Goal: Task Accomplishment & Management: Manage account settings

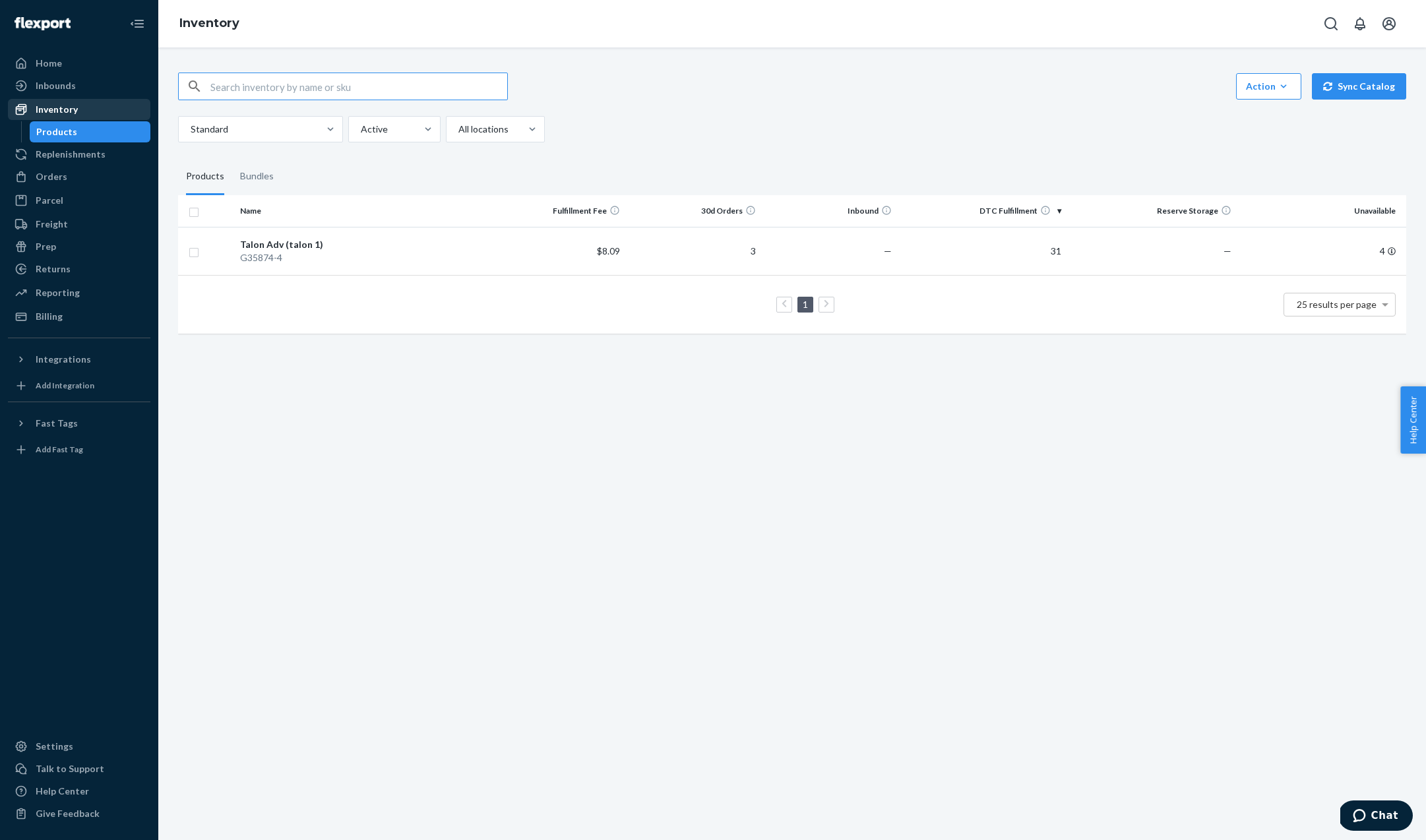
click at [59, 107] on div "Inventory" at bounding box center [57, 109] width 42 height 13
click at [47, 109] on div "Inventory" at bounding box center [57, 109] width 42 height 13
click at [51, 133] on div "Products" at bounding box center [57, 131] width 41 height 13
click at [322, 255] on div "G35874-4" at bounding box center [362, 257] width 244 height 13
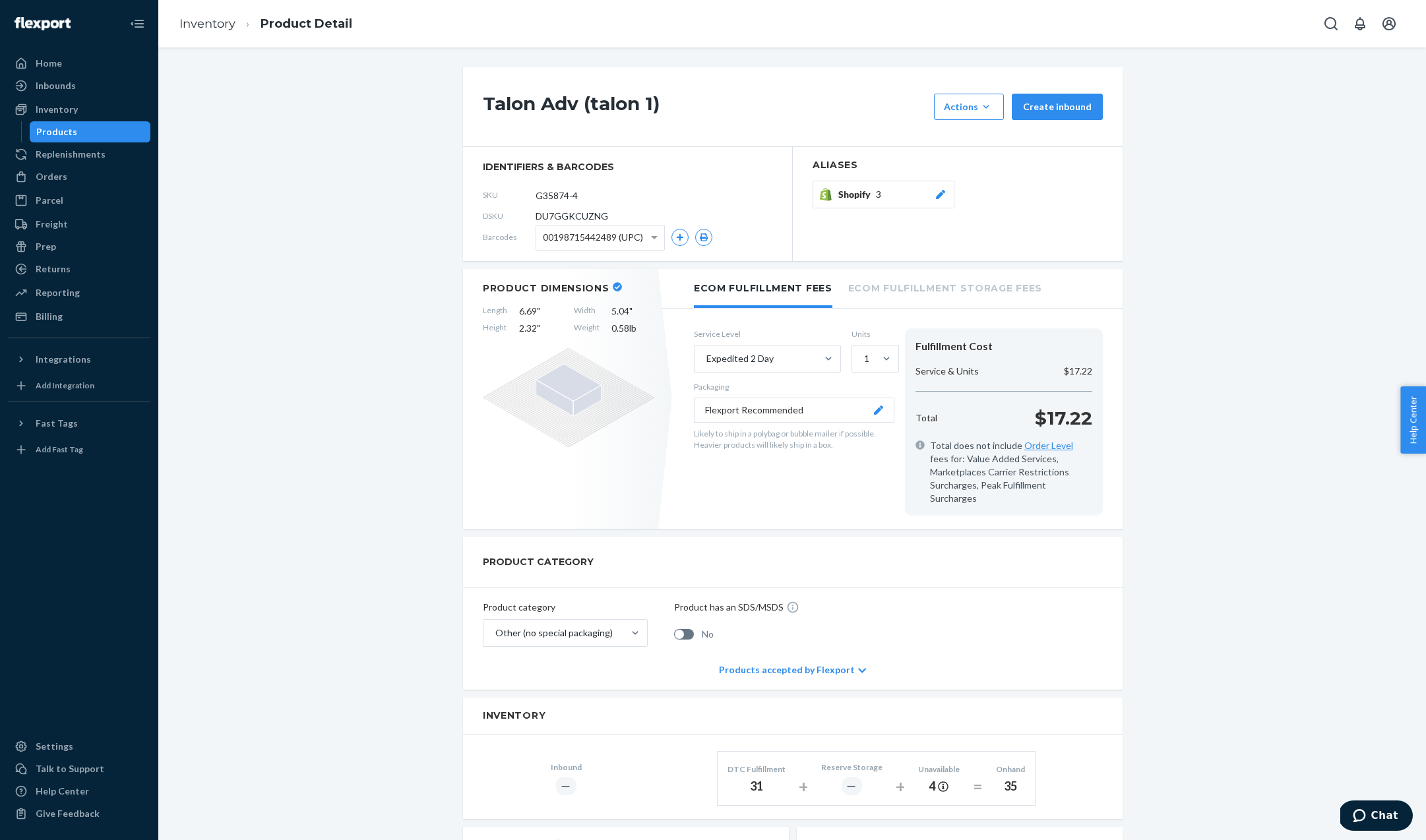
click at [904, 287] on li "Ecom Fulfillment Storage Fees" at bounding box center [944, 287] width 194 height 36
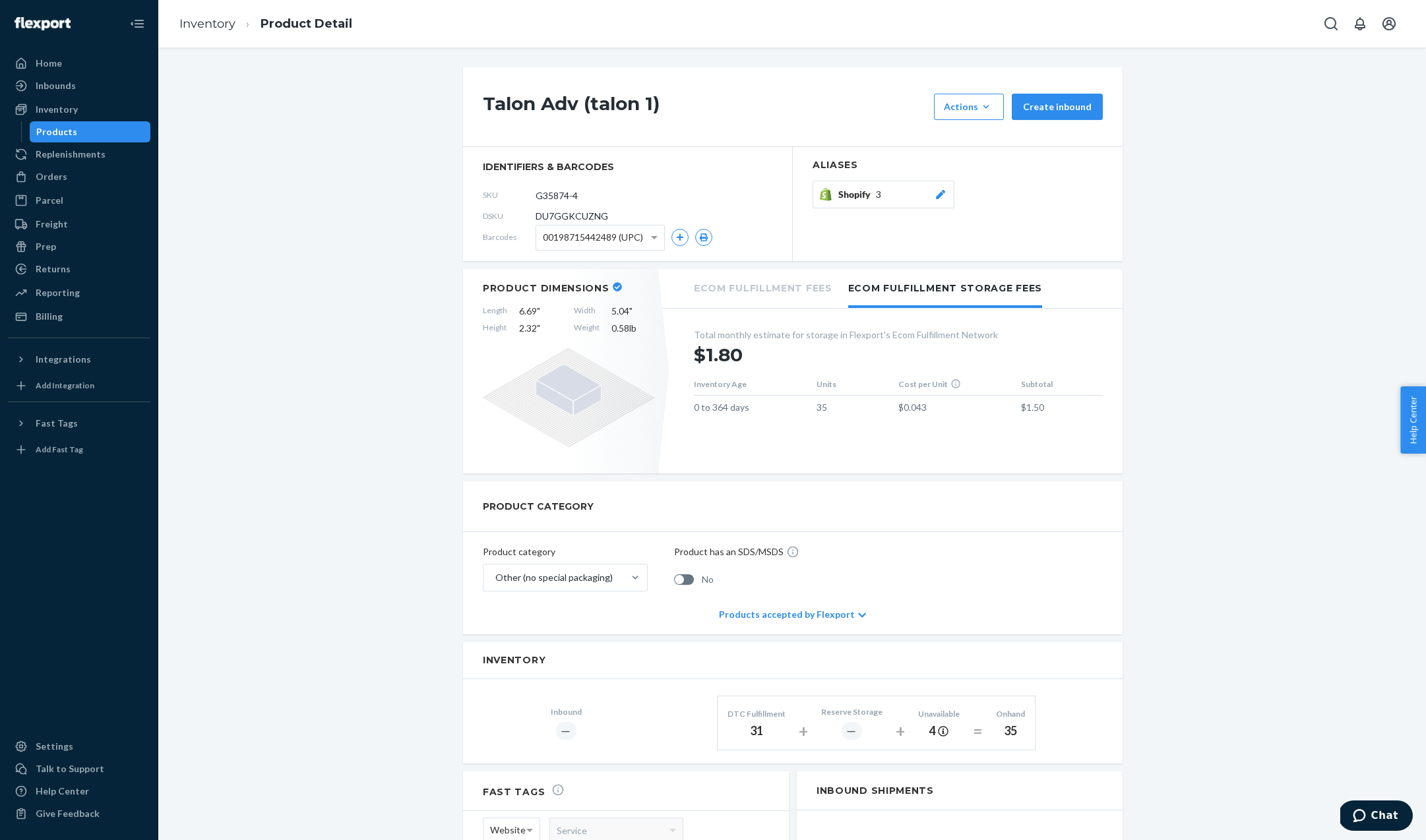
click at [746, 291] on li "Ecom Fulfillment Fees" at bounding box center [762, 287] width 138 height 36
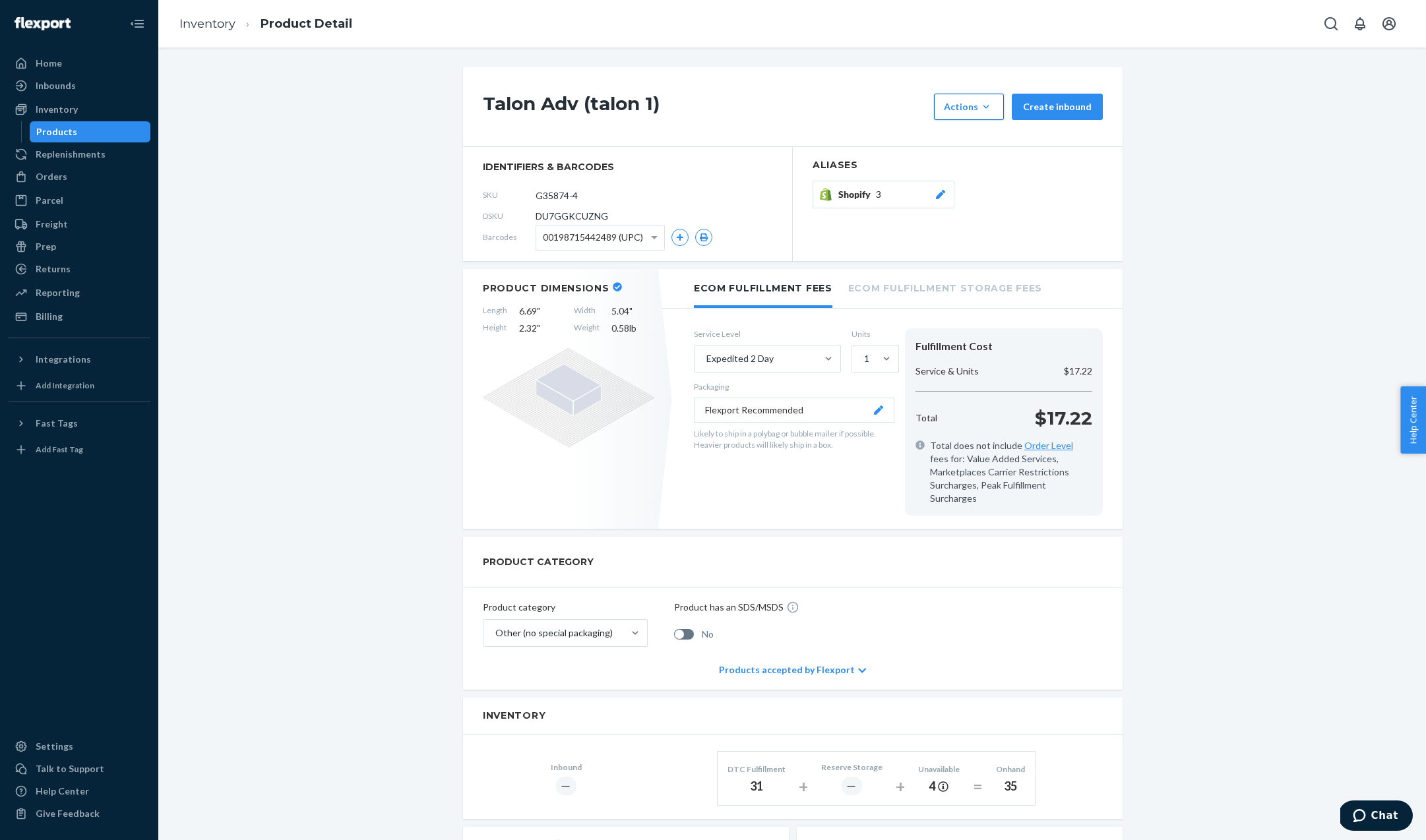
click at [990, 101] on icon "button" at bounding box center [985, 106] width 13 height 13
click at [992, 166] on span "Request removal" at bounding box center [988, 167] width 82 height 9
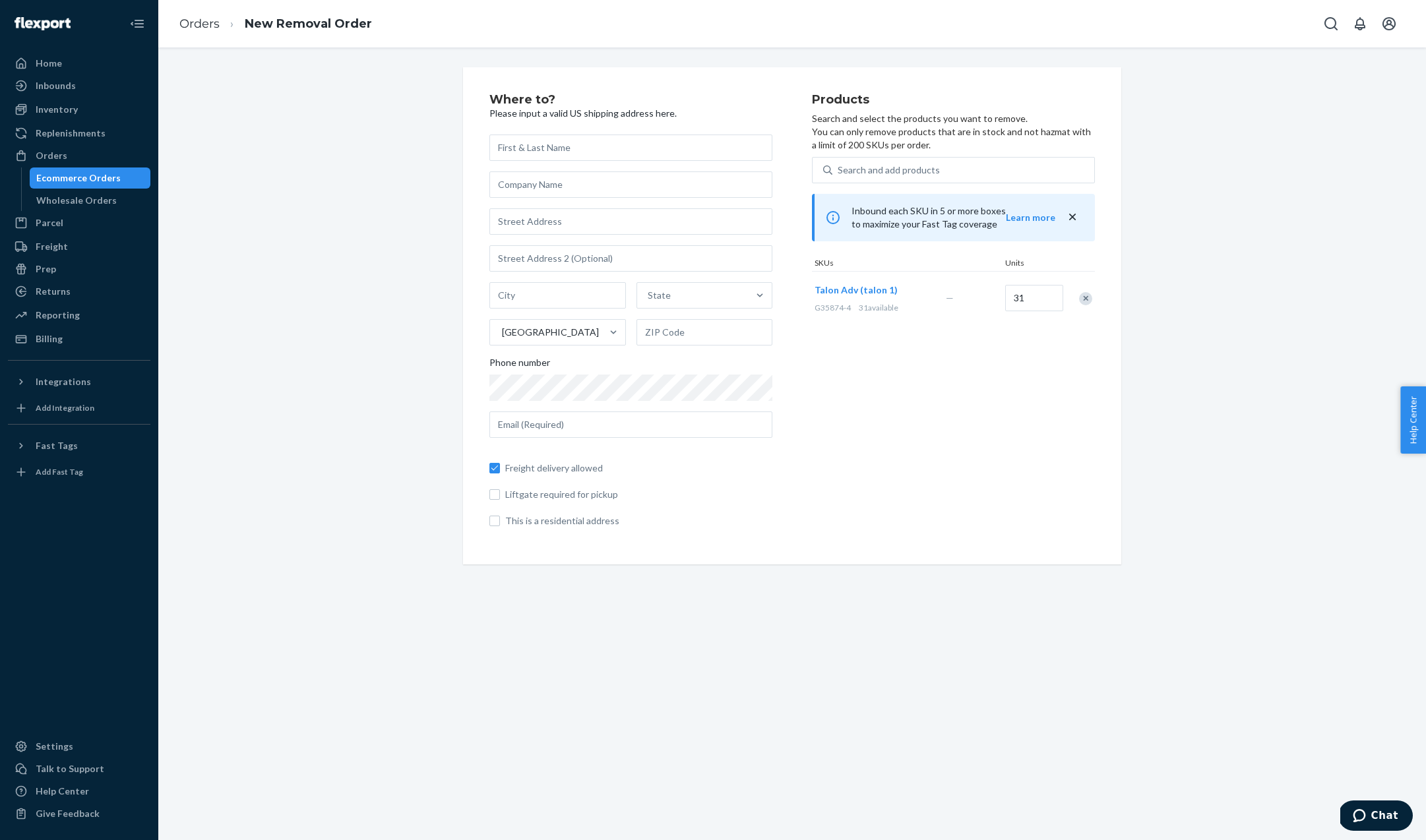
click at [733, 146] on input "text" at bounding box center [630, 147] width 283 height 26
type input "[PERSON_NAME]"
type input "Wellesley"
type input "02482"
type input "[EMAIL_ADDRESS][DOMAIN_NAME]"
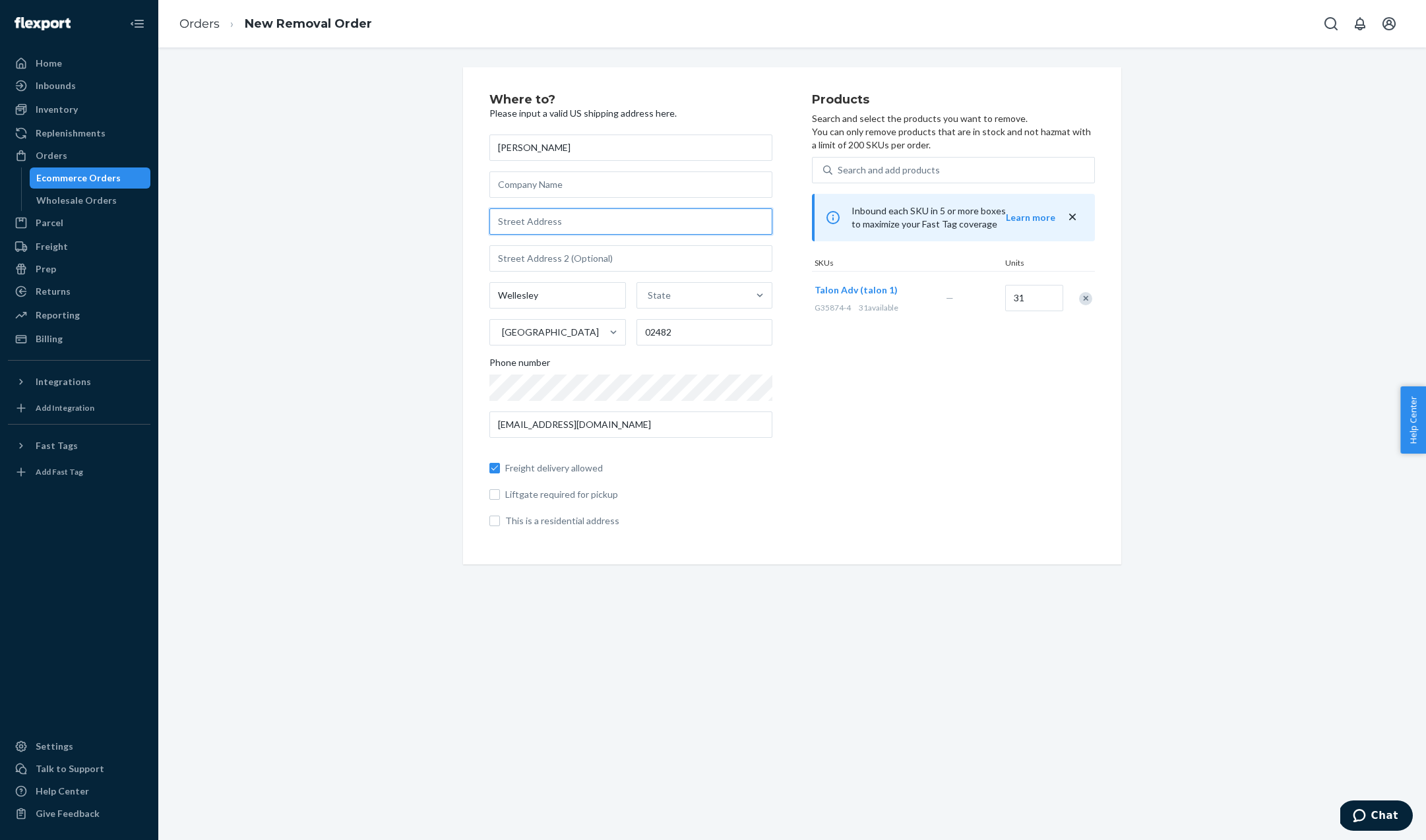
type input "[STREET_ADDRESS]"
type input "MA"
type input "VISTA MOTOT"
type input "10 Shadow Ln"
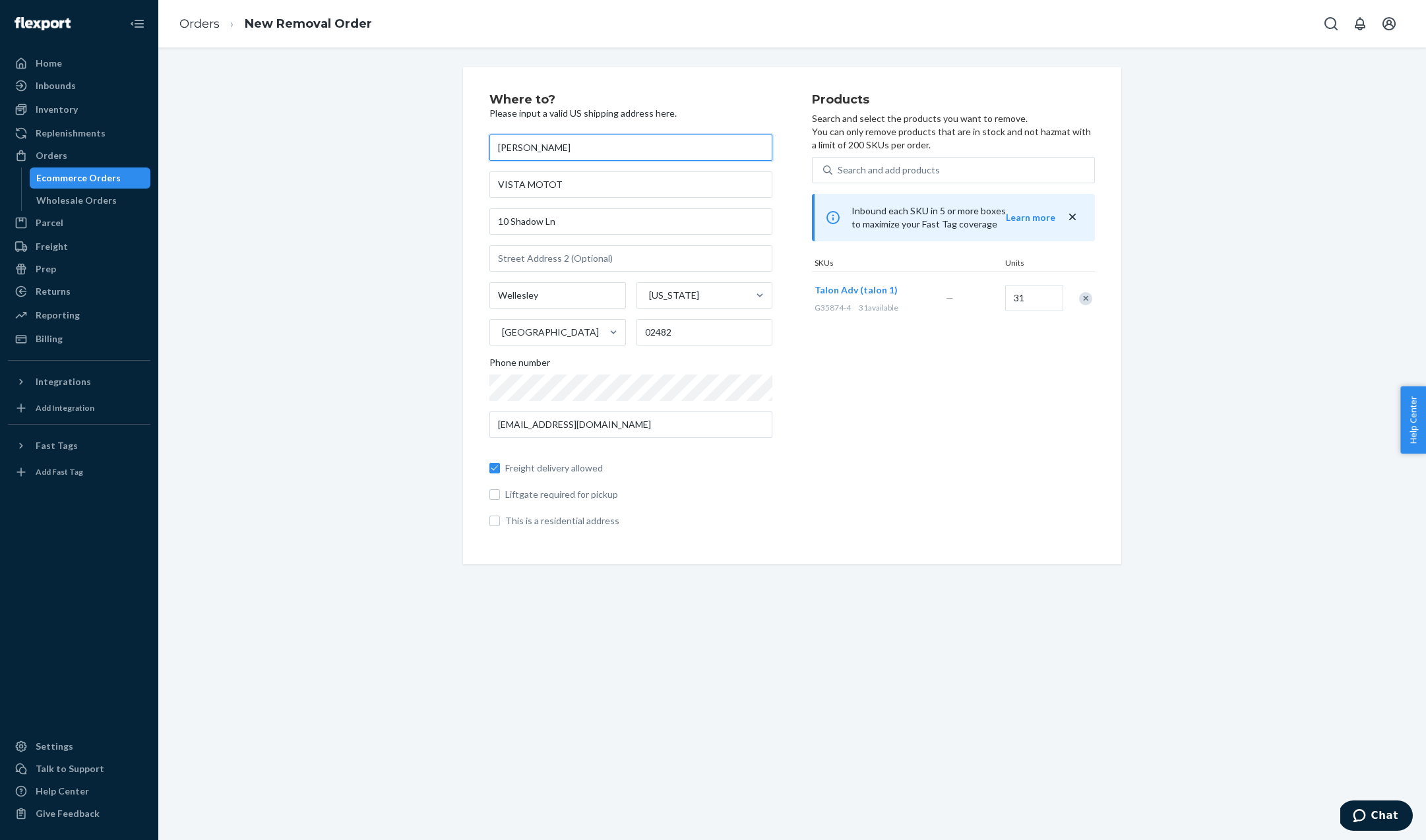
click at [534, 155] on input "[PERSON_NAME]" at bounding box center [630, 147] width 283 height 26
click at [500, 146] on input "[PERSON_NAME]" at bounding box center [630, 147] width 283 height 26
type input "[PERSON_NAME]"
click at [565, 189] on input "VISTA MOTOT" at bounding box center [630, 184] width 283 height 26
type input "VISTA MOTO"
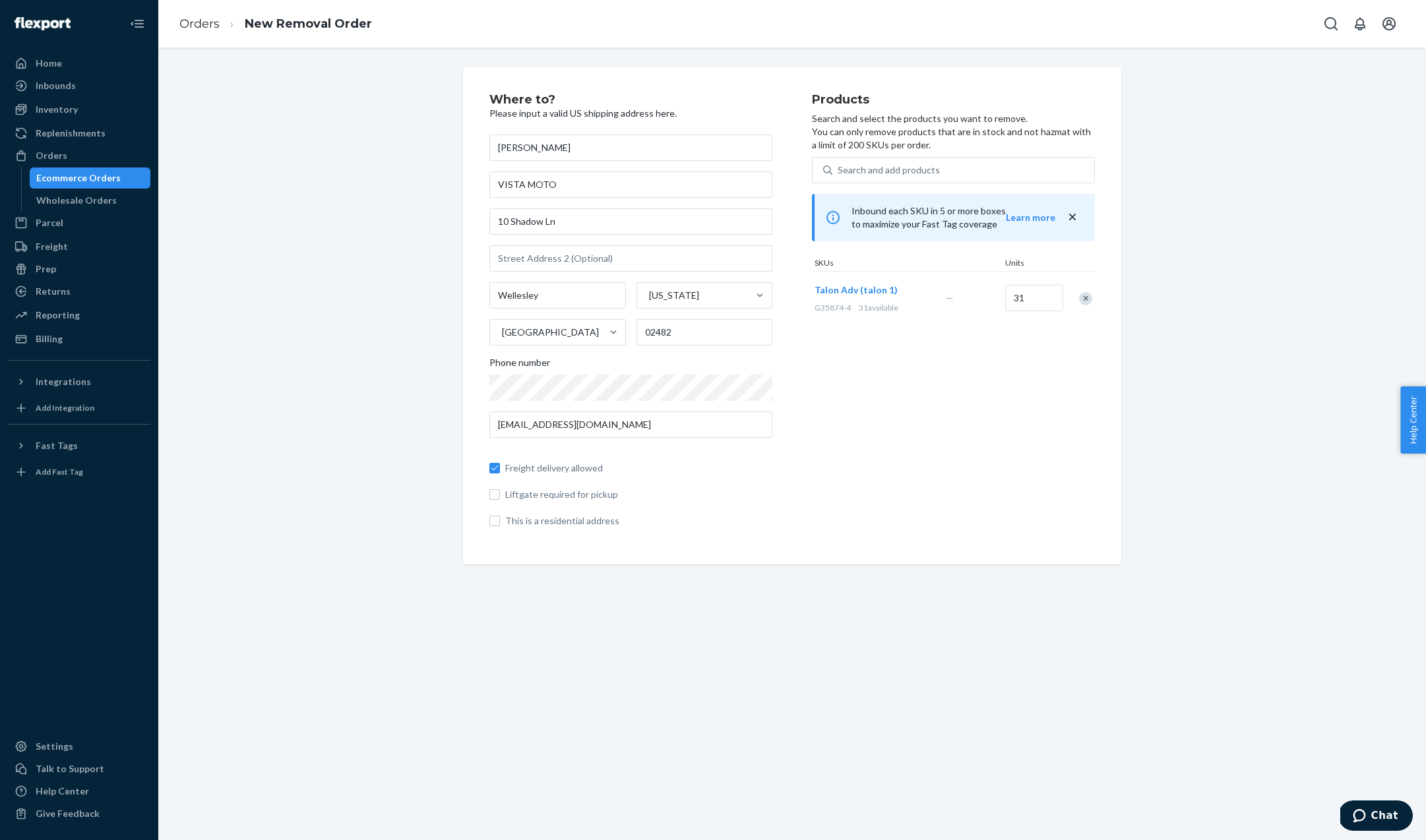
click at [440, 290] on div "Where to? Please input a valid US shipping address here. [PERSON_NAME] VISTA MO…" at bounding box center [792, 315] width 1248 height 497
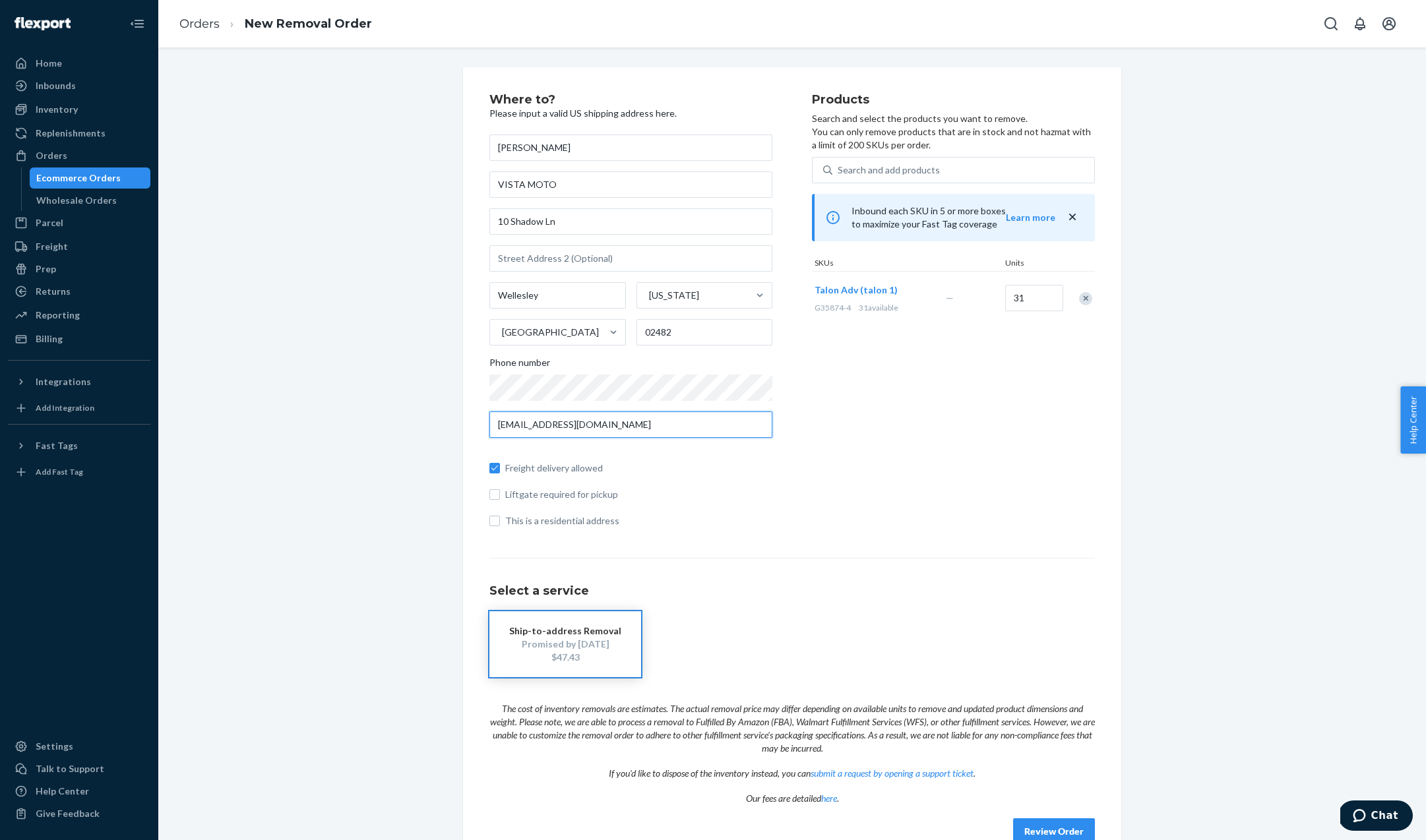
click at [735, 421] on input "[EMAIL_ADDRESS][DOMAIN_NAME]" at bounding box center [630, 424] width 283 height 26
type input "[PERSON_NAME][EMAIL_ADDRESS][DOMAIN_NAME]"
click at [711, 481] on div "Freight delivery allowed Liftgate required for pickup This is a residential add…" at bounding box center [630, 488] width 283 height 79
click at [492, 520] on input "This is a residential address" at bounding box center [494, 521] width 11 height 11
checkbox input "true"
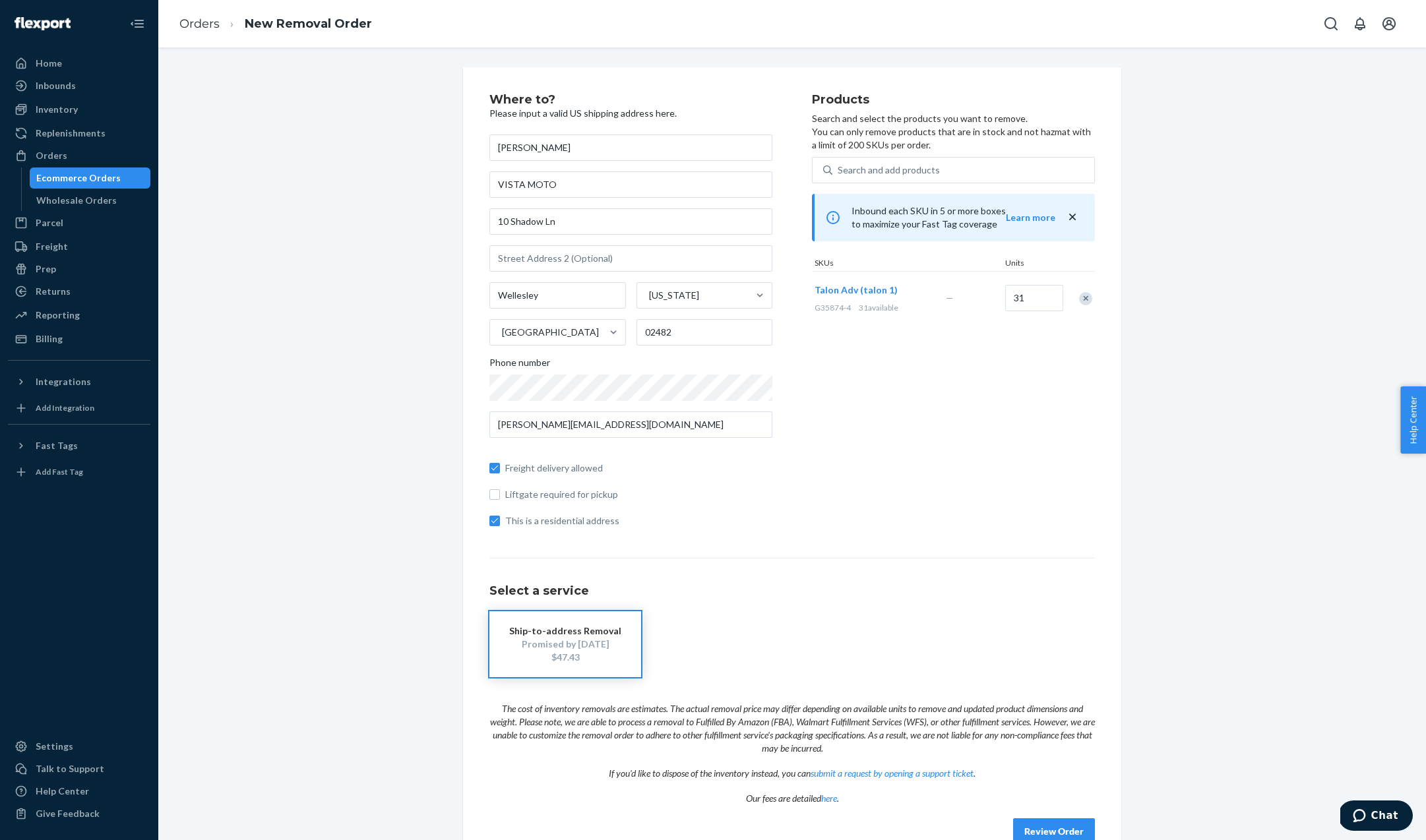
click at [488, 466] on div "Where to? Please input a valid US shipping address here. [PERSON_NAME] VISTA MO…" at bounding box center [792, 469] width 658 height 804
click at [493, 466] on input "Freight delivery allowed" at bounding box center [494, 468] width 11 height 11
checkbox input "false"
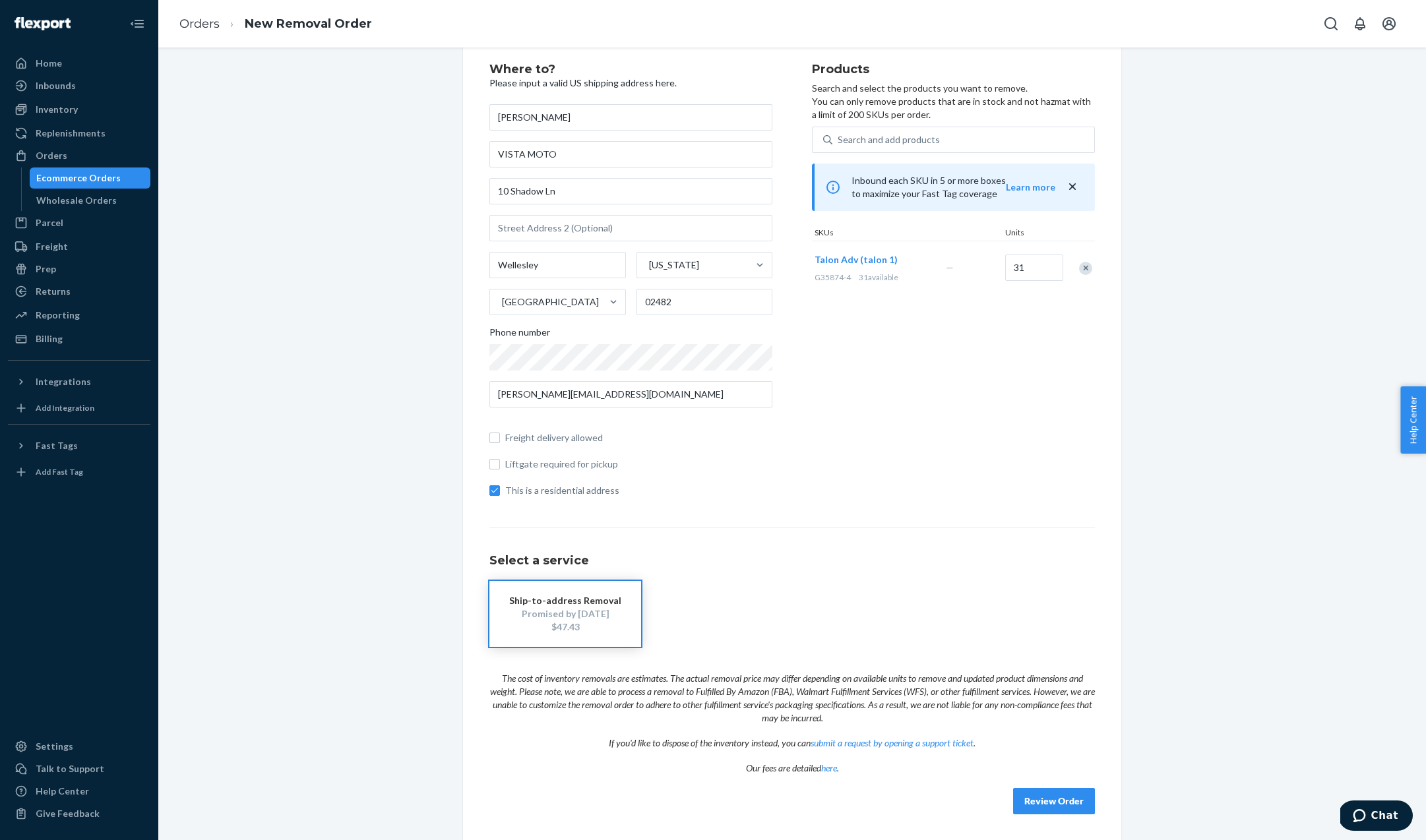
scroll to position [29, 0]
click at [1059, 800] on button "Review Order" at bounding box center [1054, 802] width 82 height 26
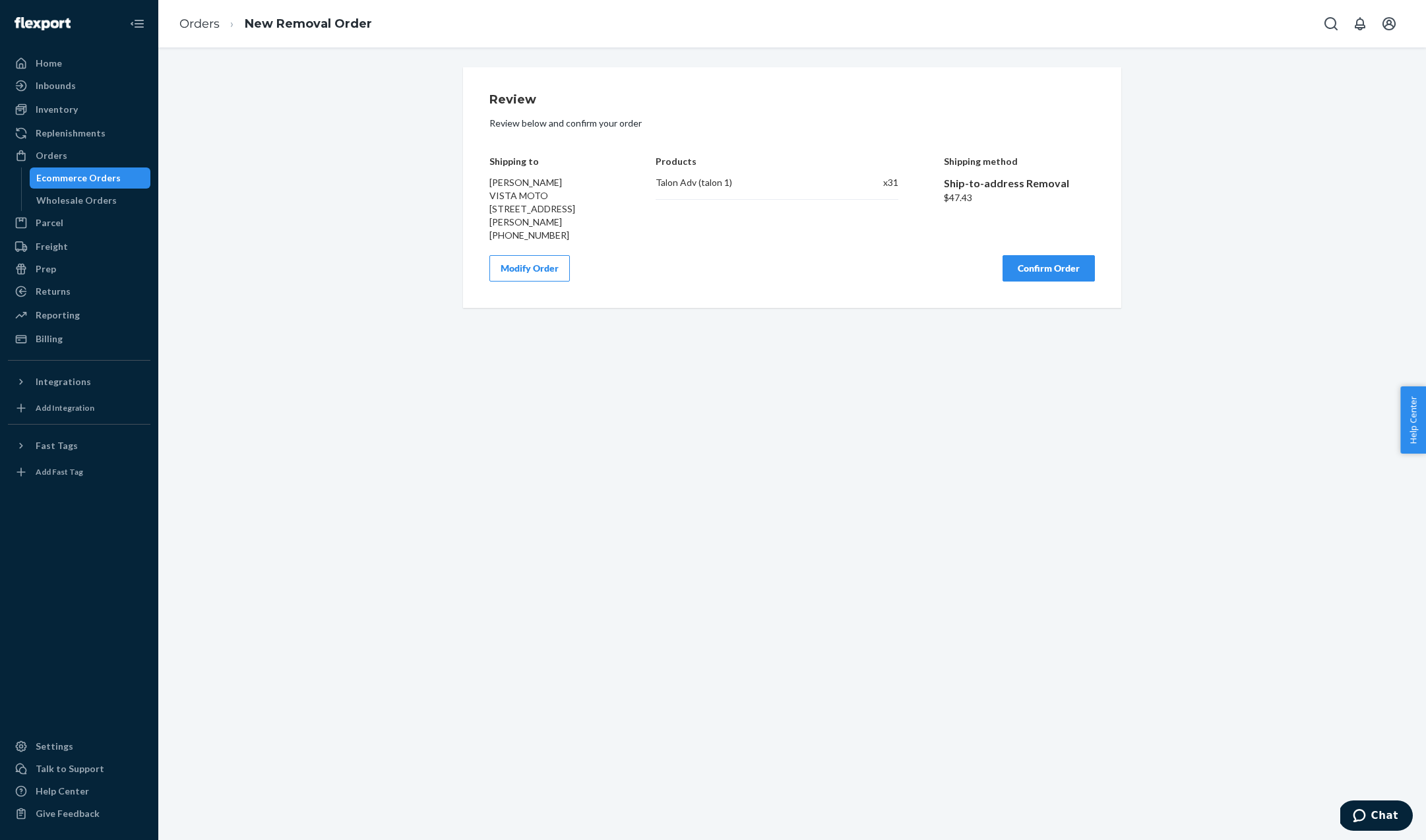
click at [1055, 269] on button "Confirm Order" at bounding box center [1049, 268] width 92 height 26
